Goal: Task Accomplishment & Management: Manage account settings

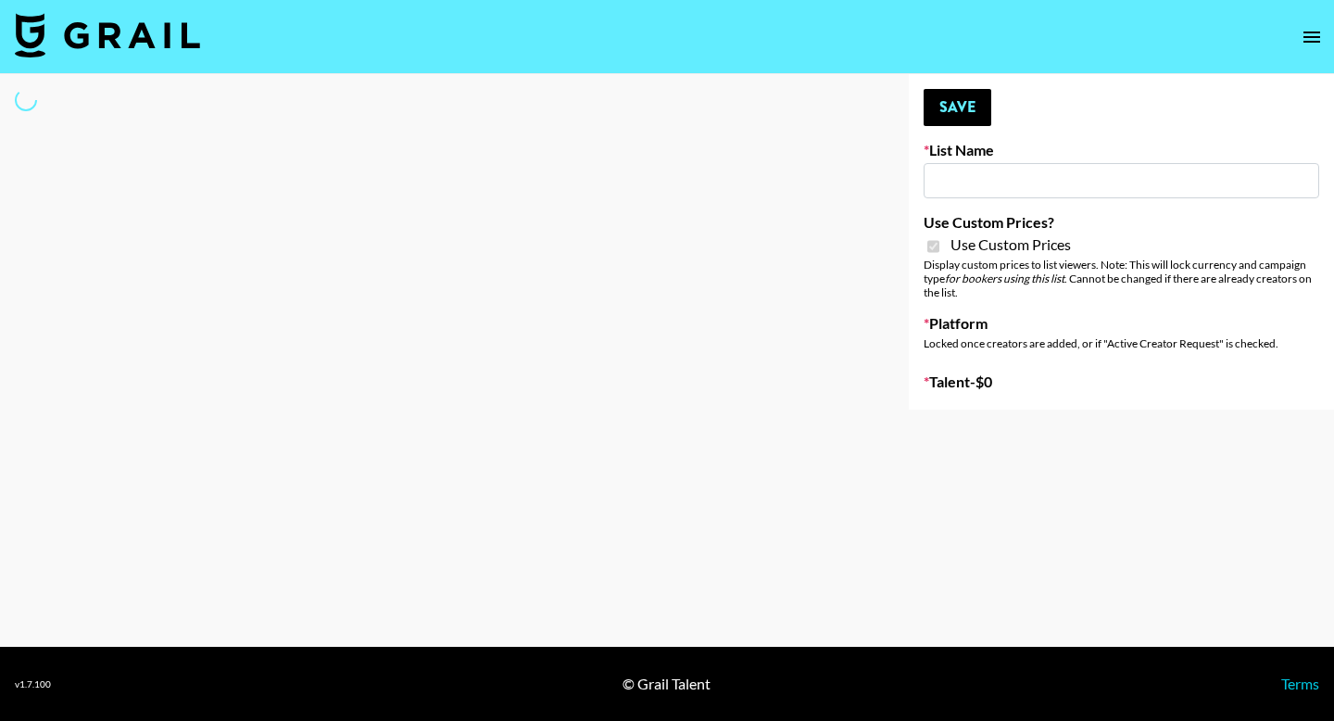
type input "Babbel - [DATE]"
checkbox input "true"
select select "Brand"
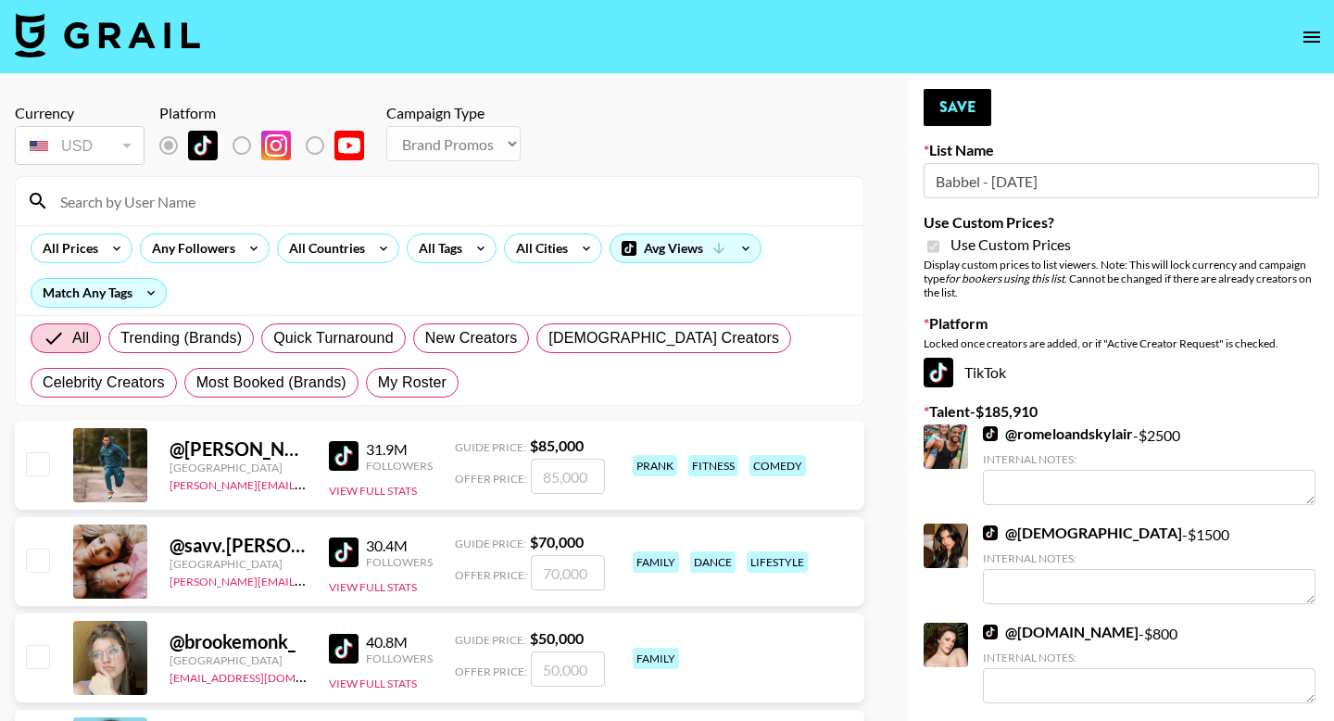
click at [188, 210] on input at bounding box center [450, 201] width 803 height 30
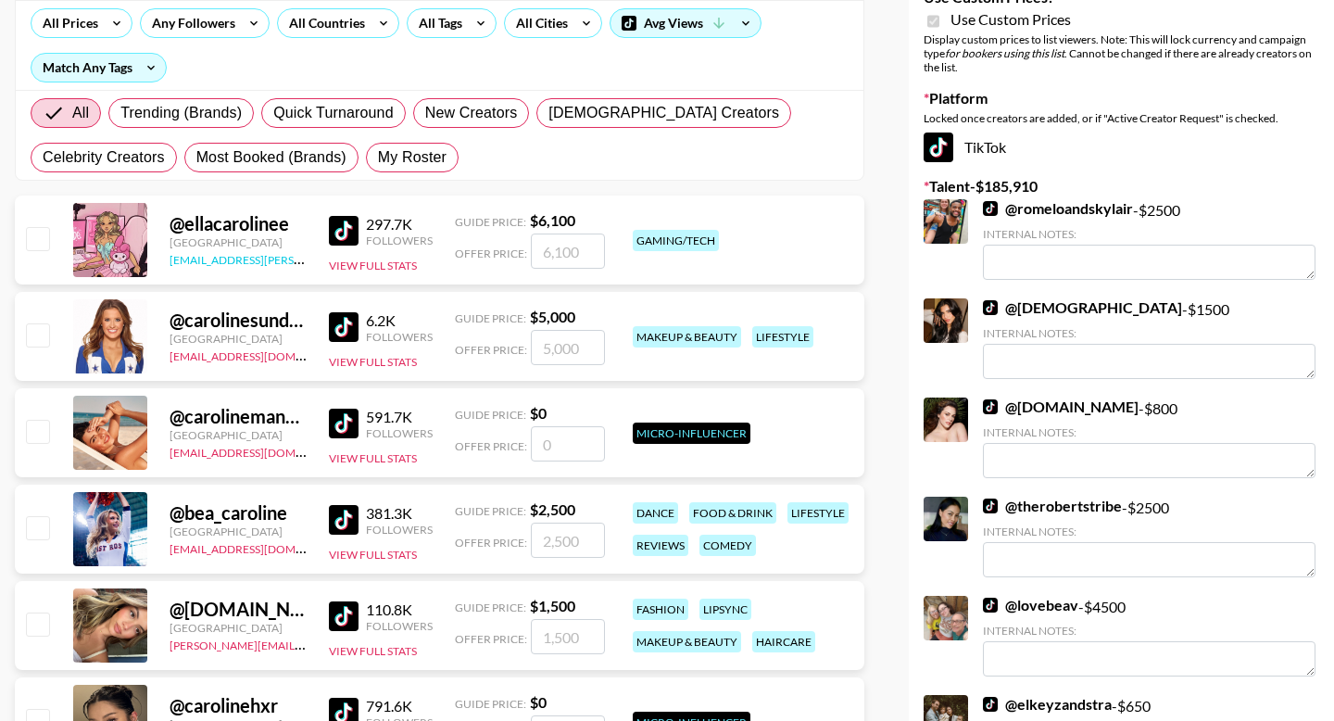
scroll to position [857, 0]
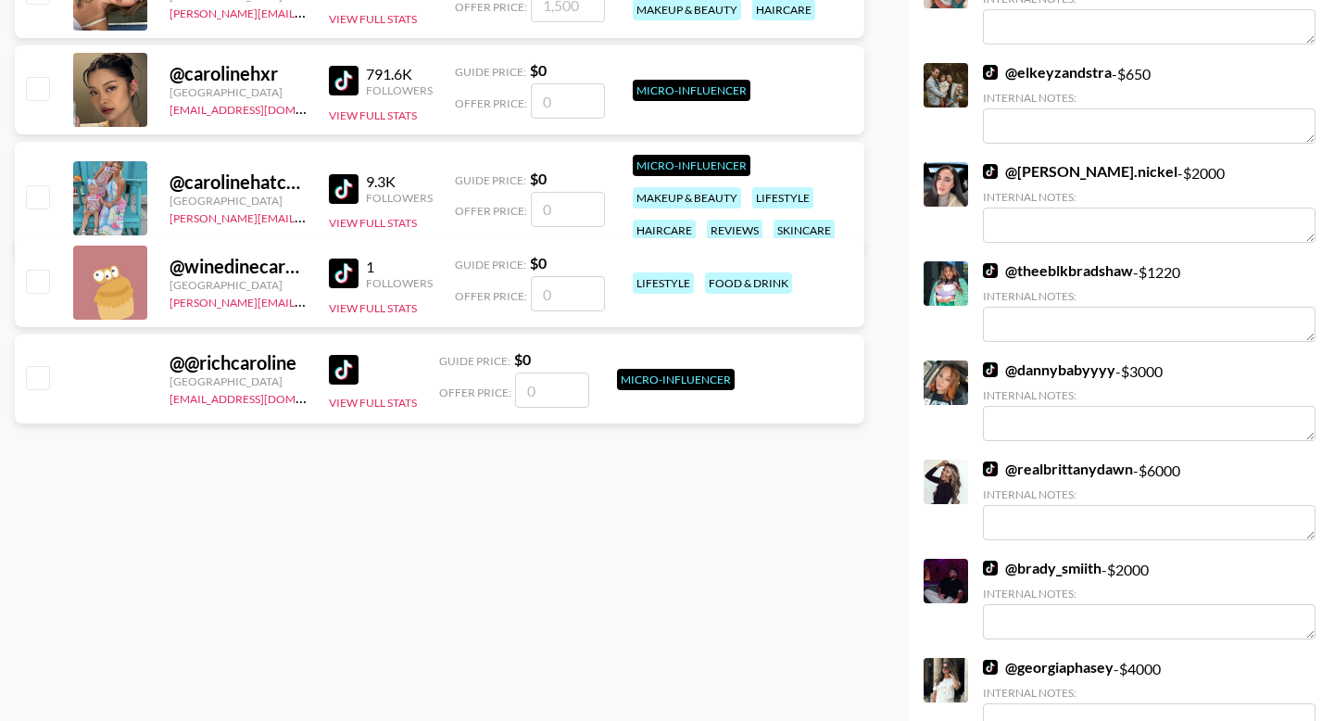
type input "caroline"
click at [44, 273] on input "checkbox" at bounding box center [37, 281] width 22 height 22
click at [41, 282] on input "checkbox" at bounding box center [37, 281] width 22 height 22
checkbox input "false"
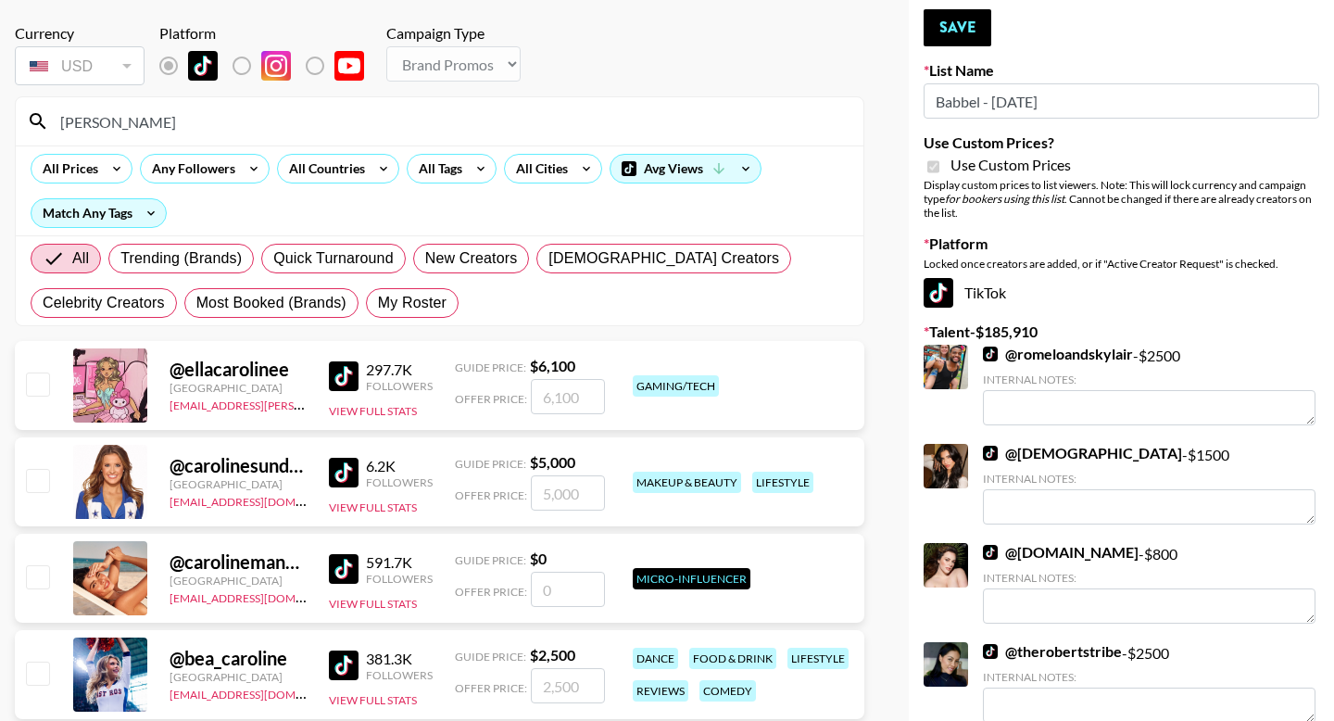
scroll to position [0, 0]
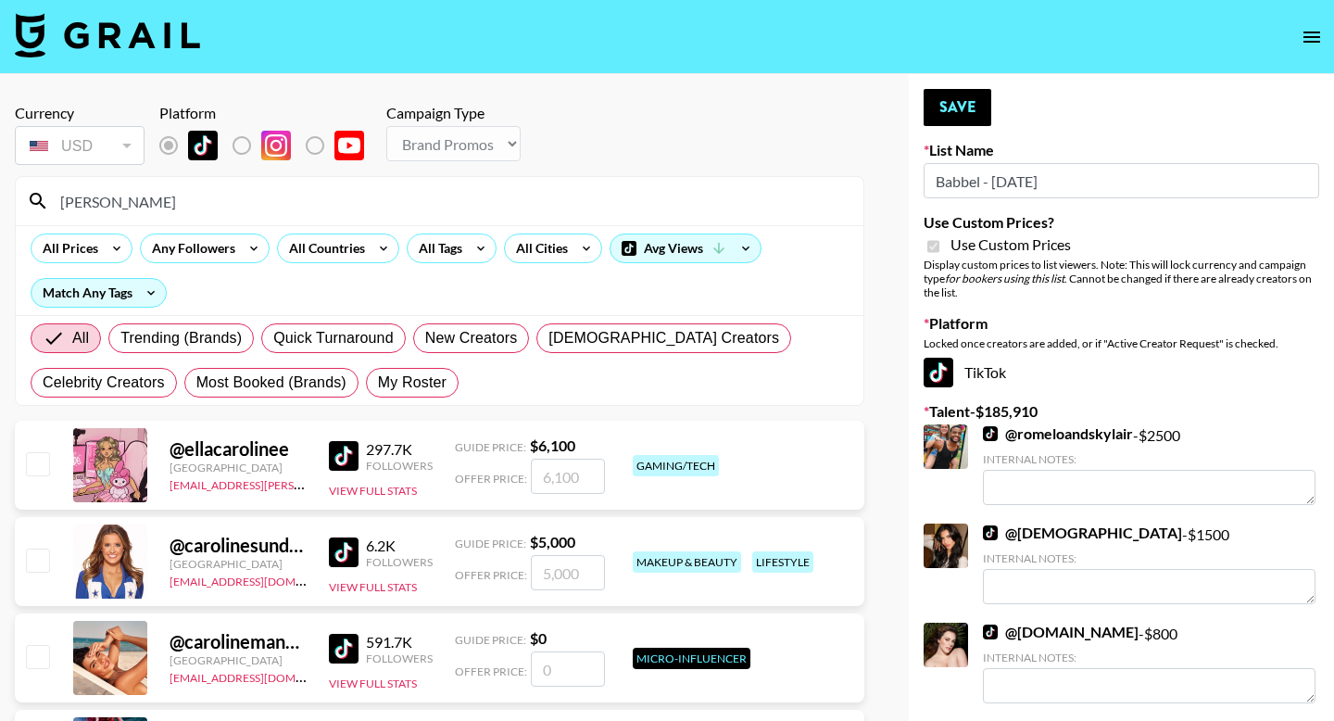
click at [254, 208] on input "caroline" at bounding box center [450, 201] width 803 height 30
click at [246, 157] on label "List locked to TikTok." at bounding box center [256, 145] width 69 height 39
click at [246, 150] on label "List locked to TikTok." at bounding box center [256, 145] width 69 height 39
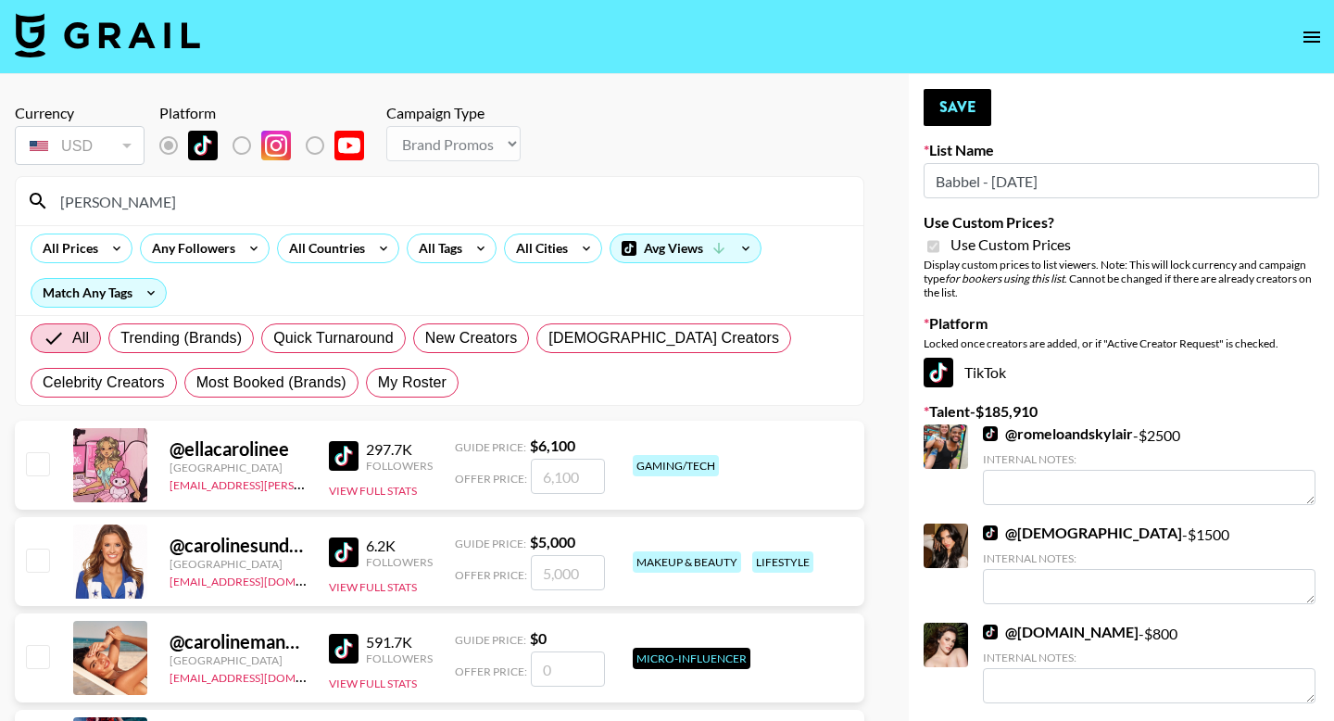
click at [175, 208] on input "caroline" at bounding box center [450, 201] width 803 height 30
drag, startPoint x: 175, startPoint y: 208, endPoint x: 36, endPoint y: 207, distance: 139.0
click at [36, 207] on div "caroline" at bounding box center [440, 201] width 848 height 48
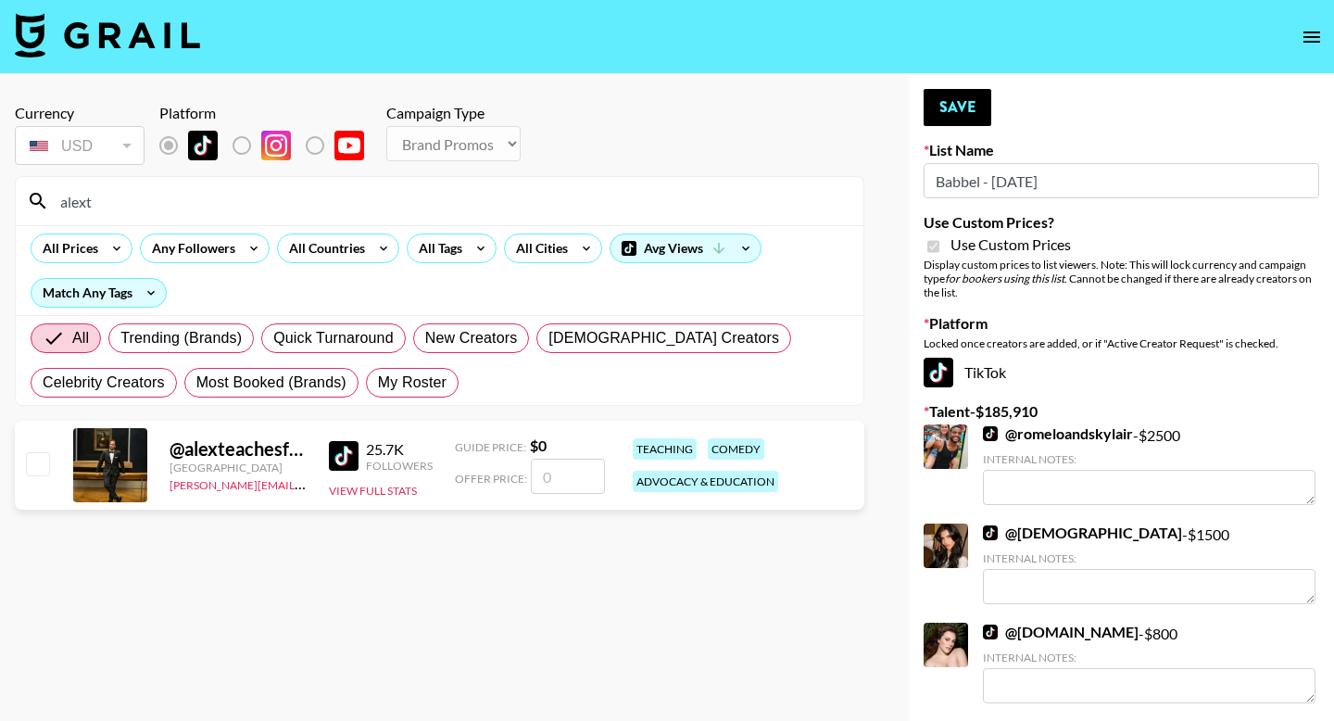
type input "alext"
click at [36, 469] on input "checkbox" at bounding box center [37, 463] width 22 height 22
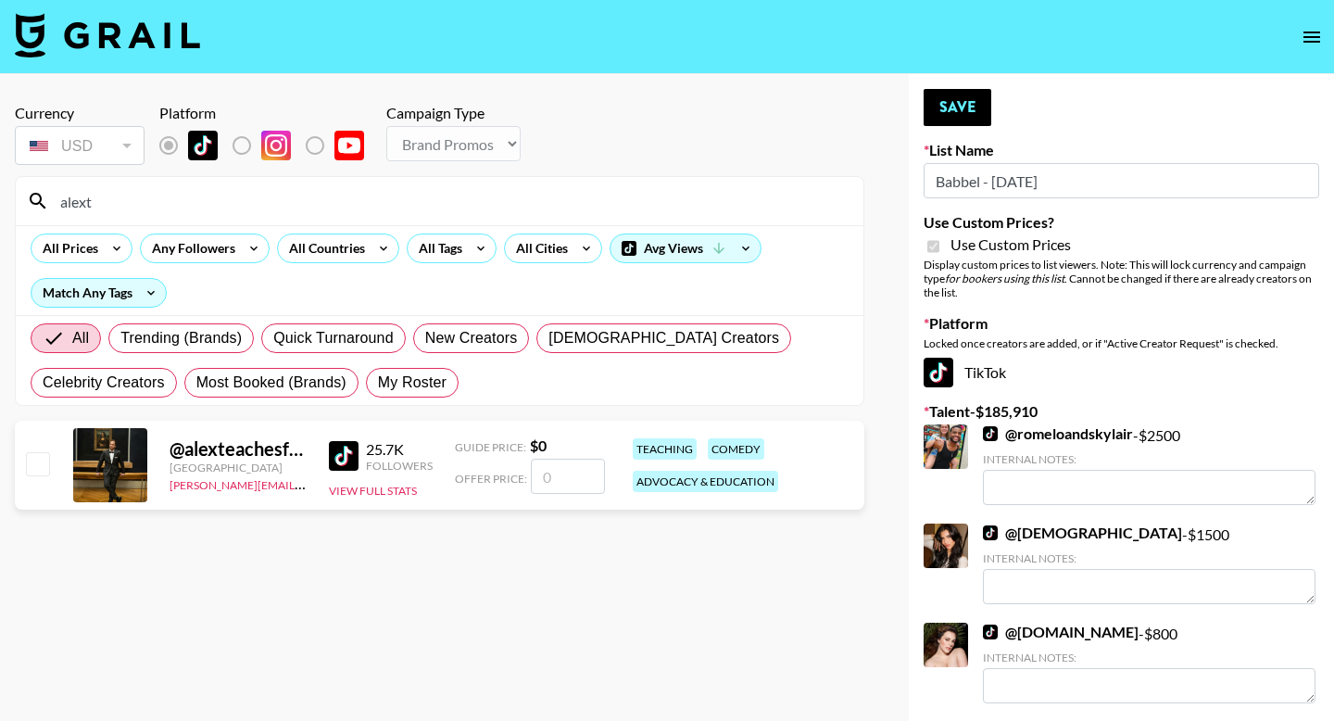
click at [36, 469] on input "checkbox" at bounding box center [37, 463] width 22 height 22
checkbox input "false"
click at [582, 470] on input "number" at bounding box center [568, 476] width 74 height 35
type input "6"
checkbox input "true"
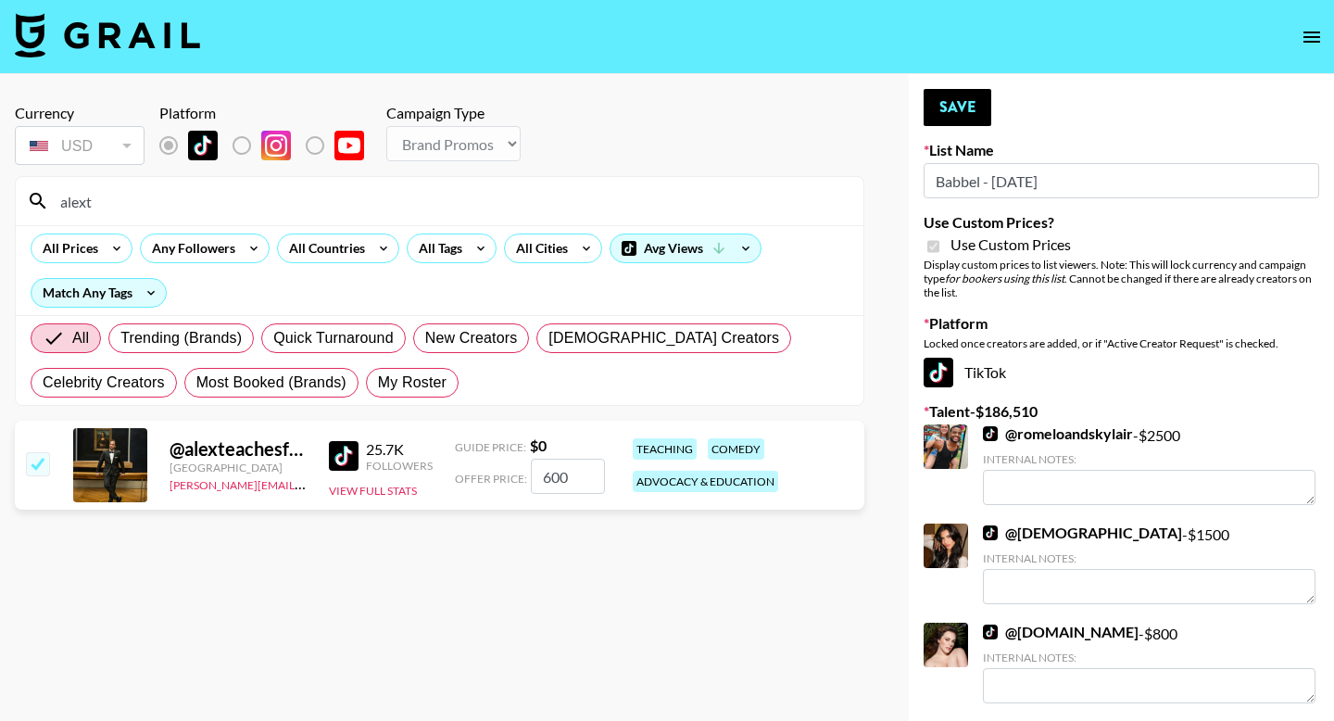
type input "600"
click at [632, 533] on section "Currency USD USD ​ Platform Campaign Type Choose Type... Song Promos Brand Prom…" at bounding box center [439, 375] width 849 height 572
drag, startPoint x: 560, startPoint y: 477, endPoint x: 499, endPoint y: 477, distance: 61.1
click at [499, 477] on div "Offer Price: 600" at bounding box center [530, 476] width 150 height 35
checkbox input "false"
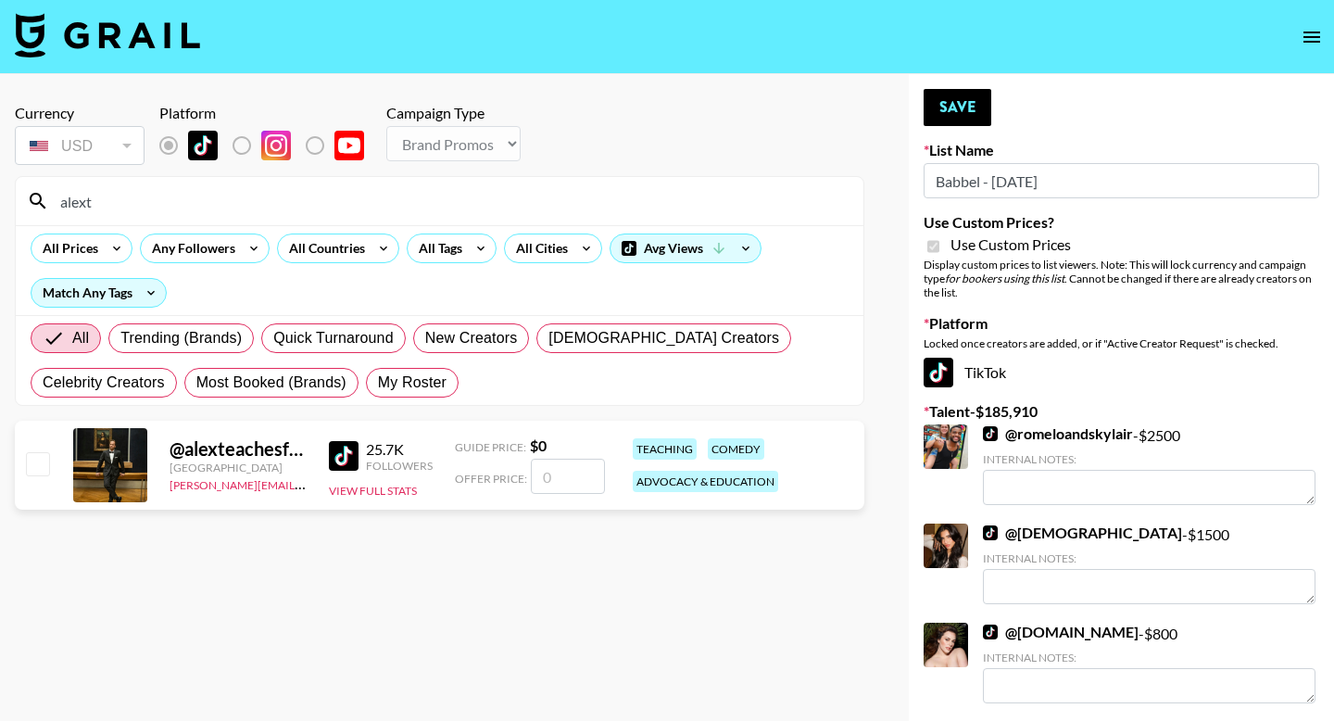
type input "8"
checkbox input "true"
type input "800"
click at [935, 104] on button "Save" at bounding box center [958, 107] width 68 height 37
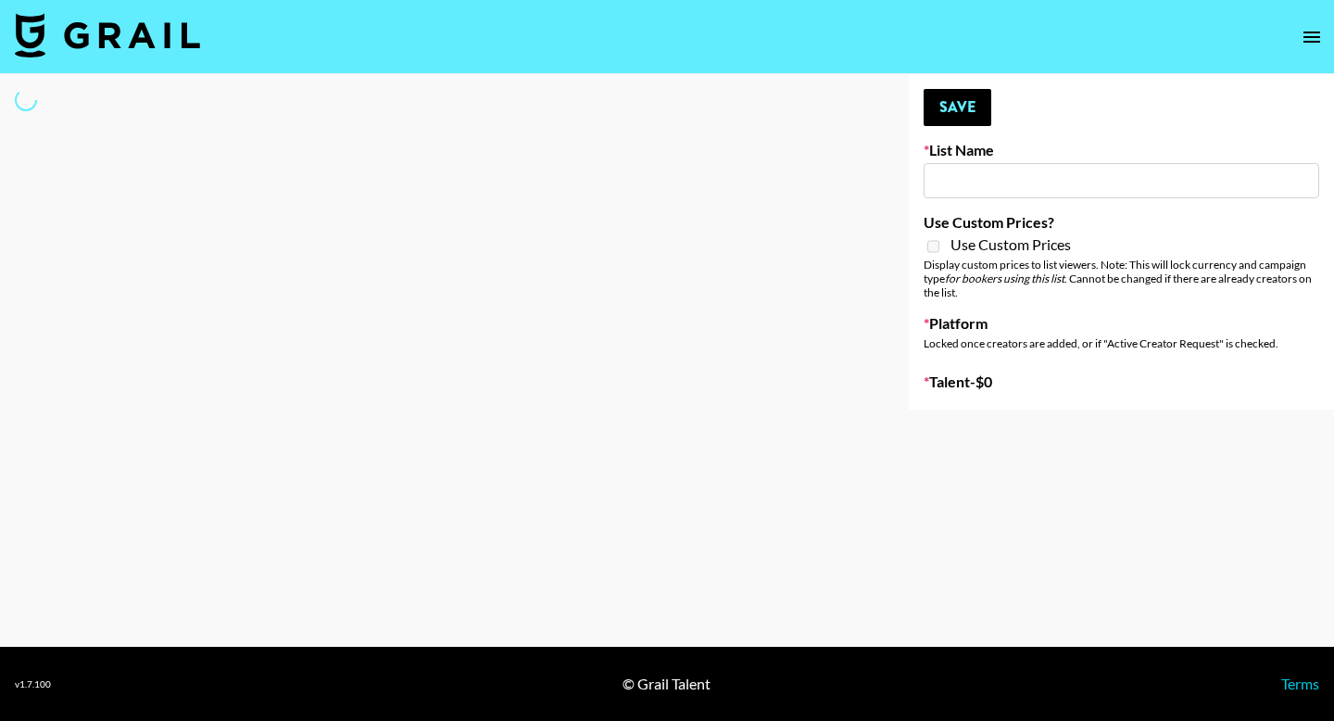
select select "Song"
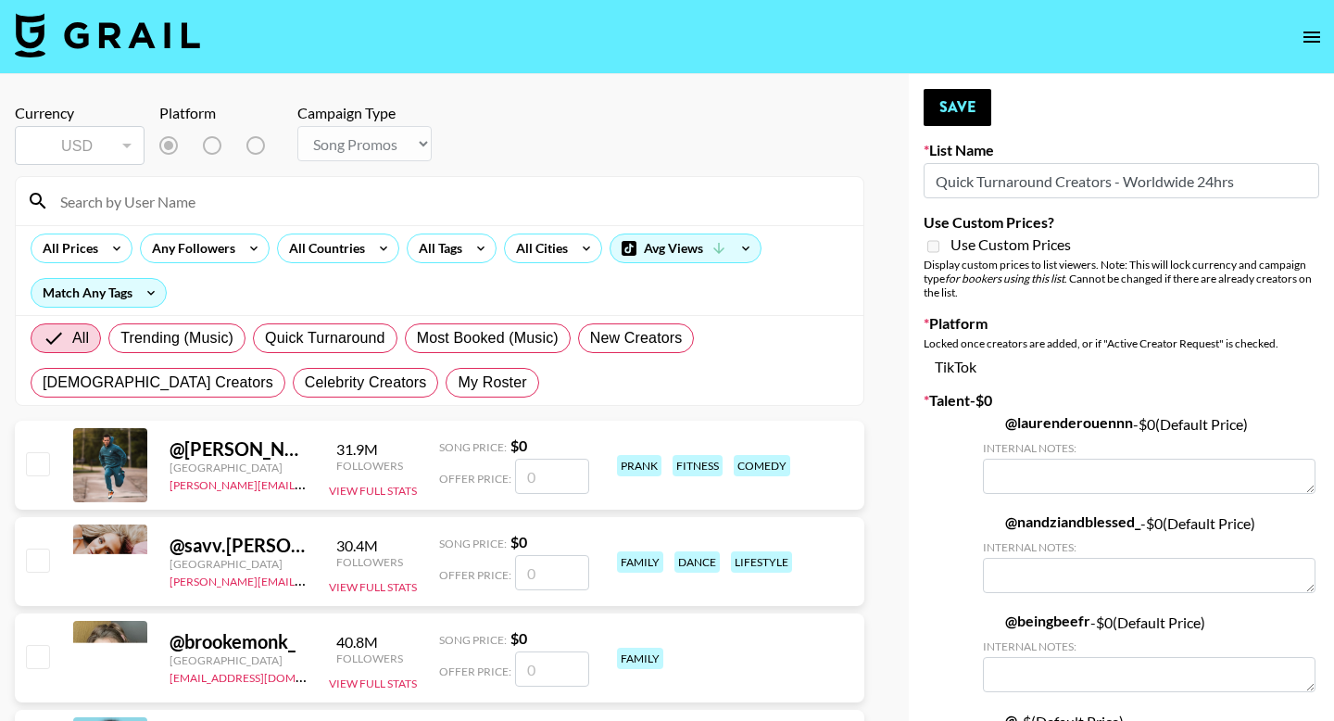
type input "Quick Turnaround Creators - Worldwide 24hrs"
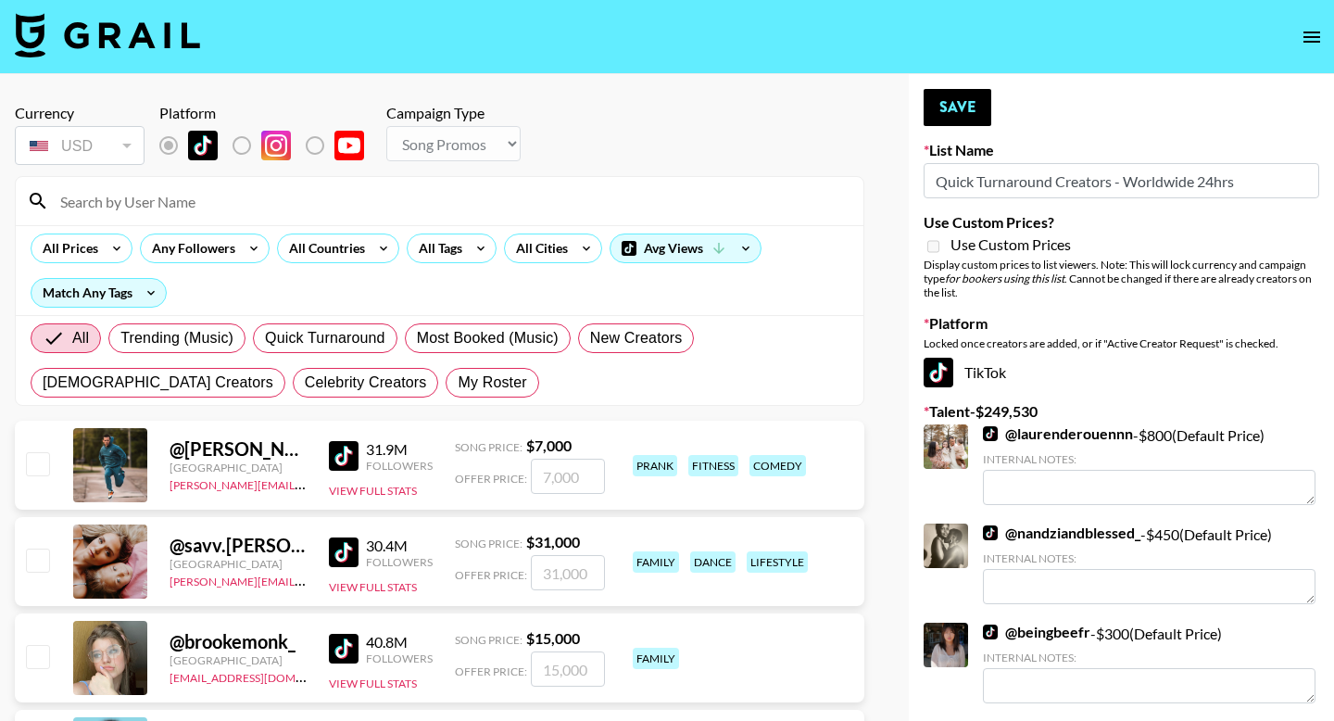
click at [131, 212] on input at bounding box center [450, 201] width 803 height 30
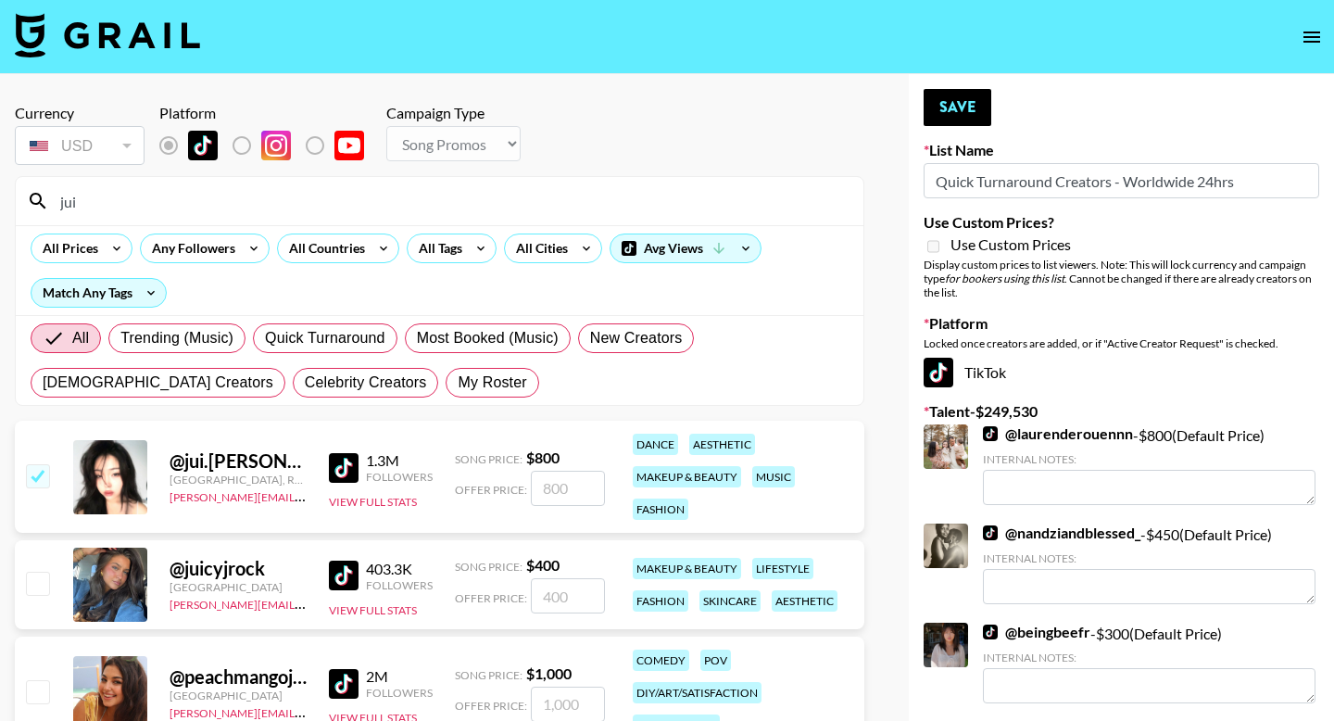
click at [131, 209] on input "jui" at bounding box center [450, 201] width 803 height 30
type input "jui"
click at [963, 109] on button "Save" at bounding box center [958, 107] width 68 height 37
click at [0, 0] on div "Your changes have been saved!" at bounding box center [0, 0] width 0 height 0
